Goal: Find specific page/section: Find specific page/section

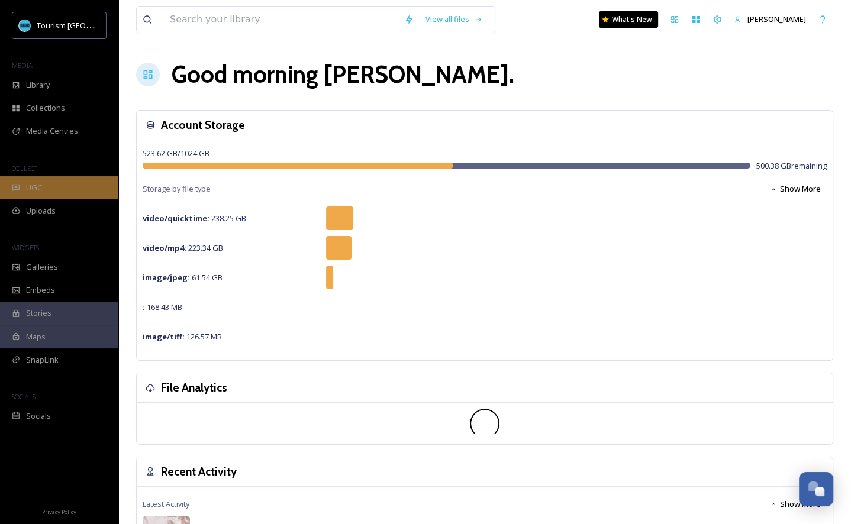
click at [55, 190] on div "UGC" at bounding box center [59, 187] width 118 height 23
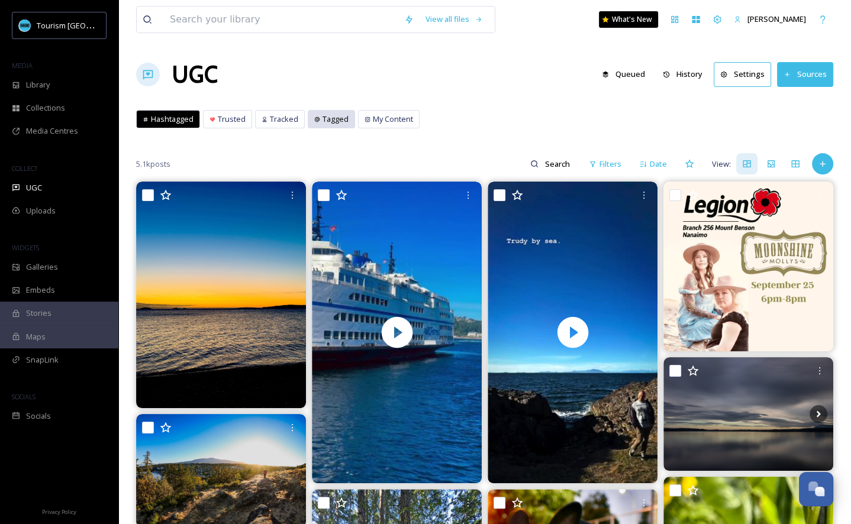
click at [314, 114] on div "Tagged" at bounding box center [331, 119] width 46 height 17
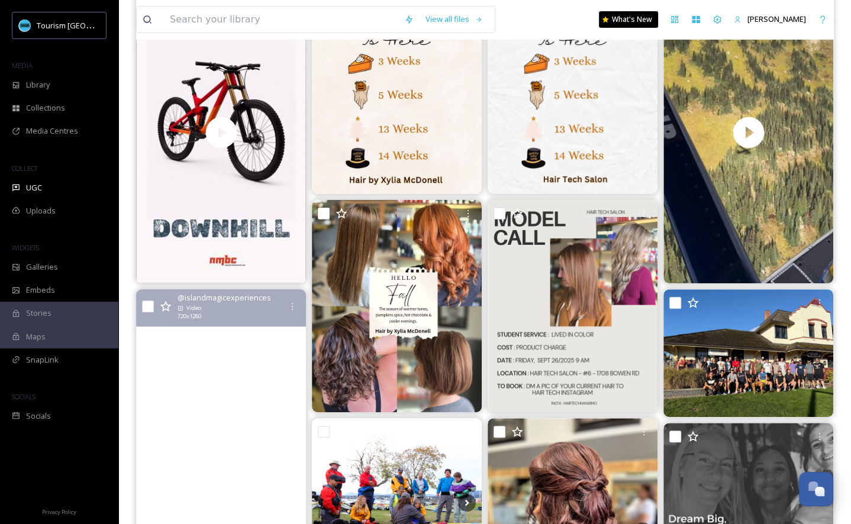
scroll to position [96, 0]
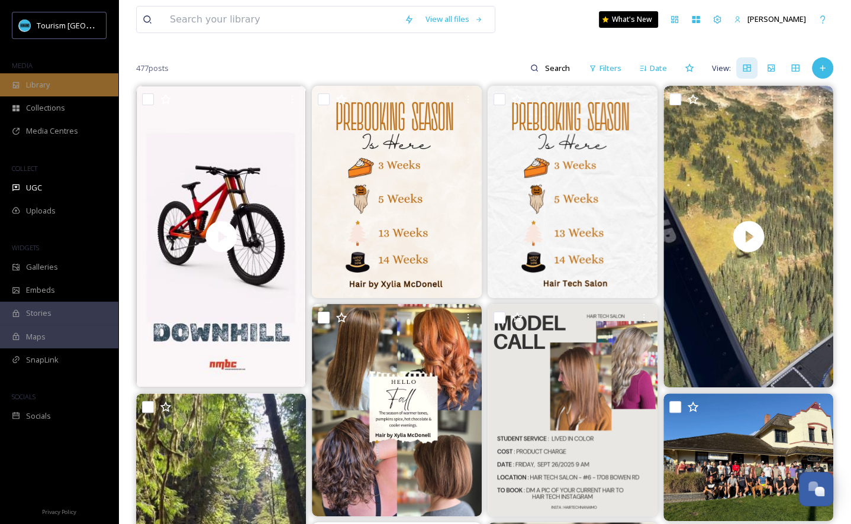
click at [72, 77] on div "Library" at bounding box center [59, 84] width 118 height 23
